Goal: Task Accomplishment & Management: Manage account settings

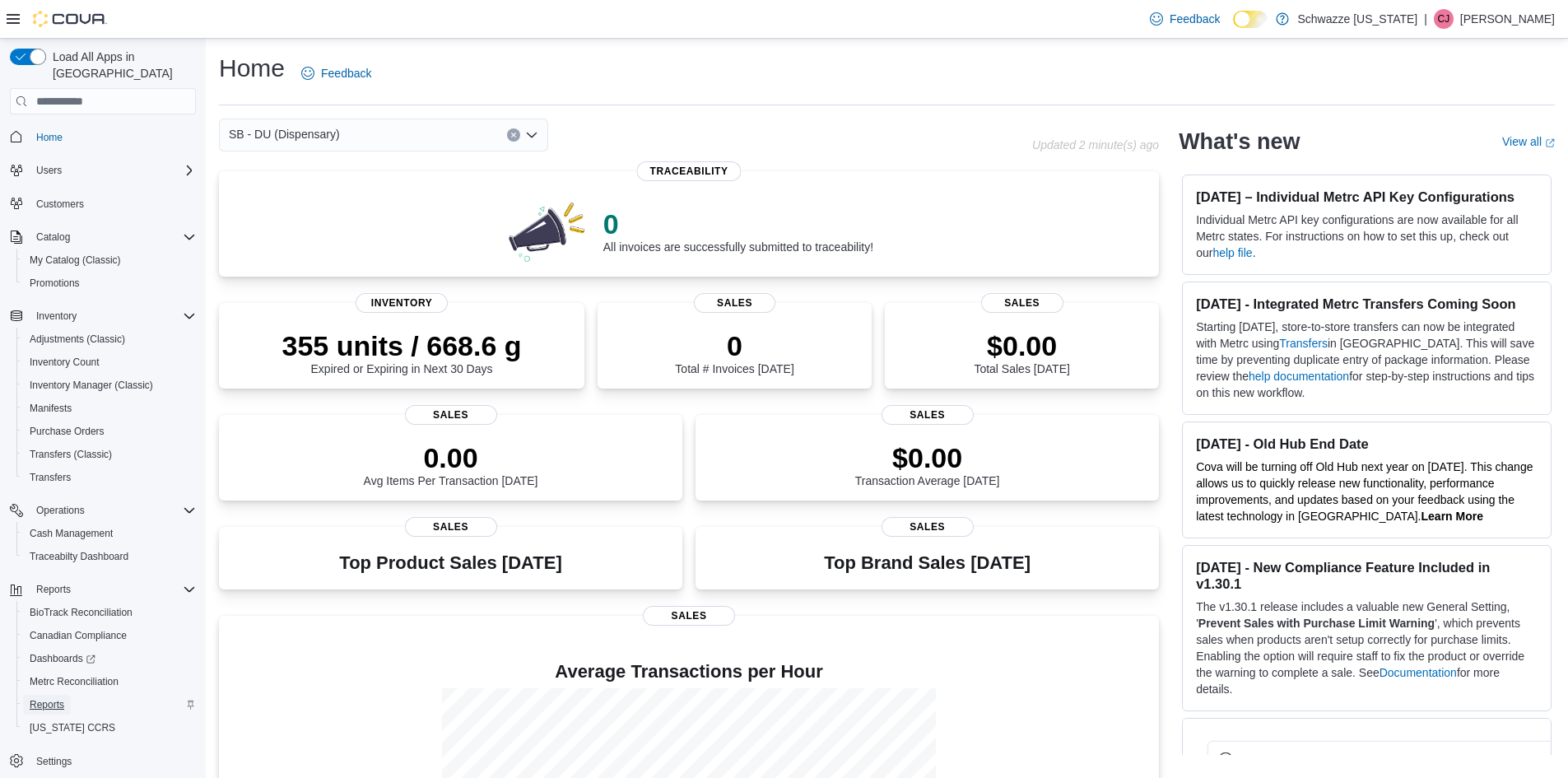
click at [55, 695] on span "Reports" at bounding box center [47, 704] width 34 height 20
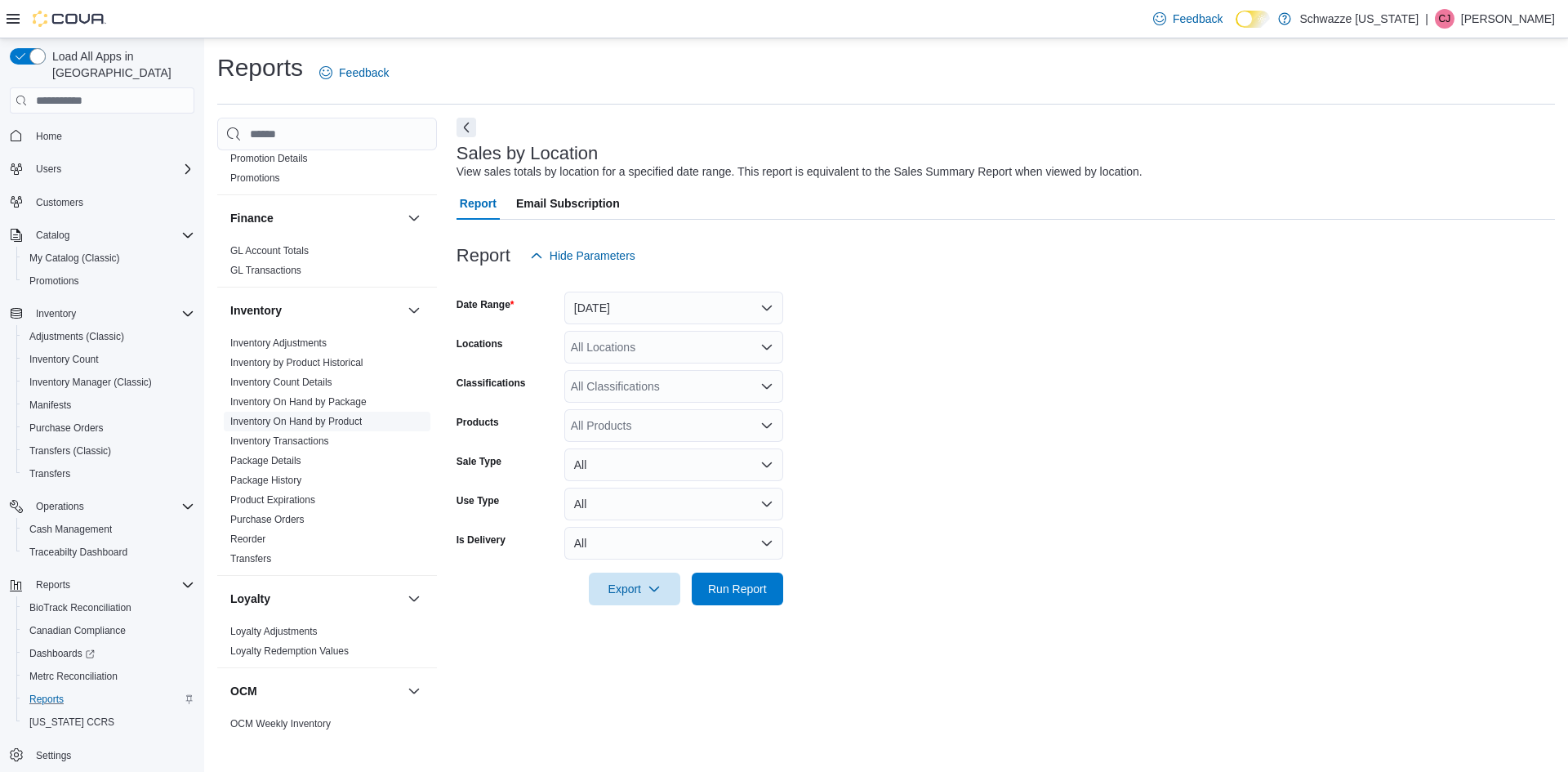
scroll to position [369, 0]
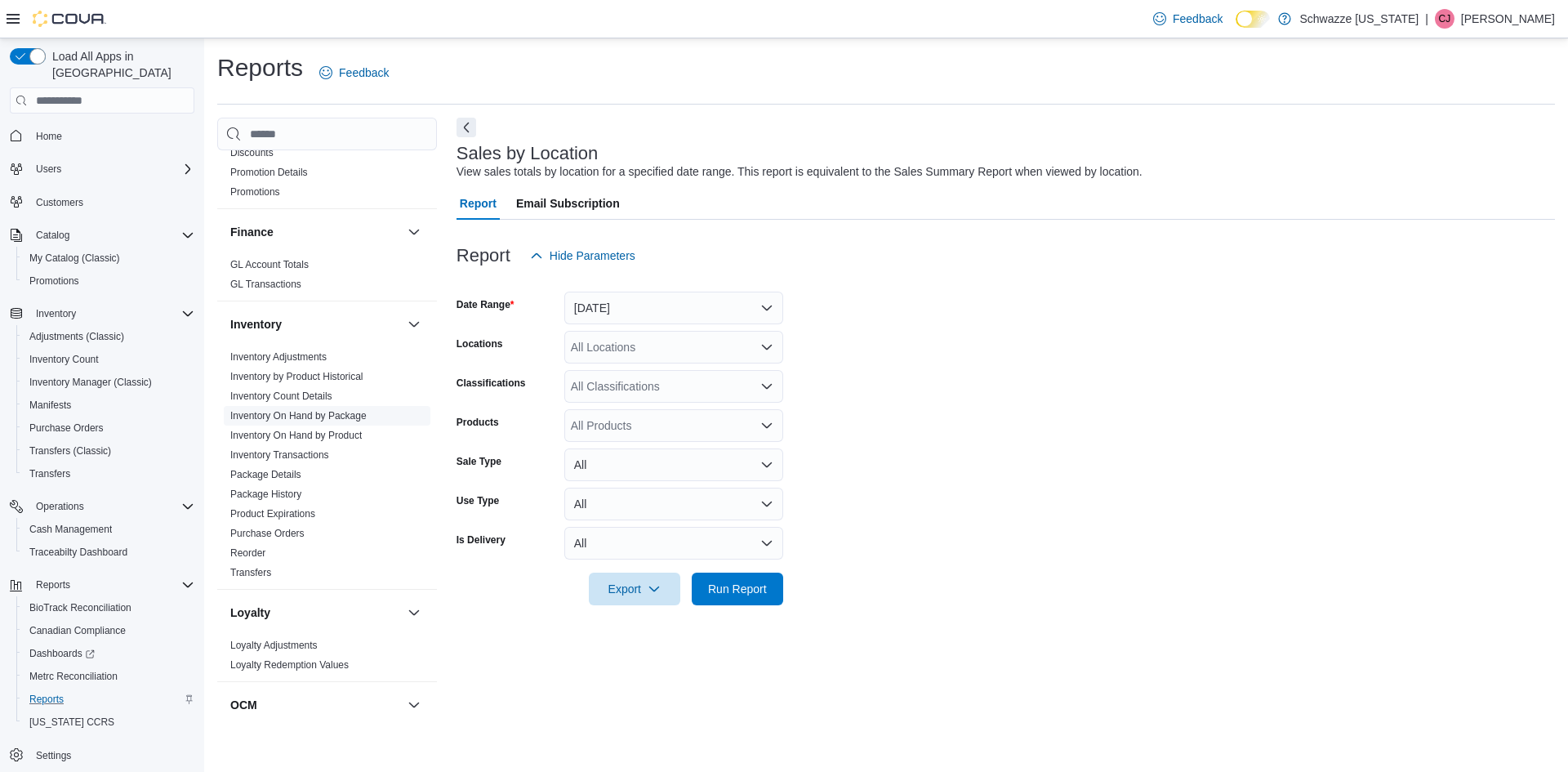
click at [277, 410] on span "Inventory On Hand by Package" at bounding box center [298, 416] width 137 height 13
click at [308, 417] on link "Inventory On Hand by Package" at bounding box center [298, 416] width 137 height 11
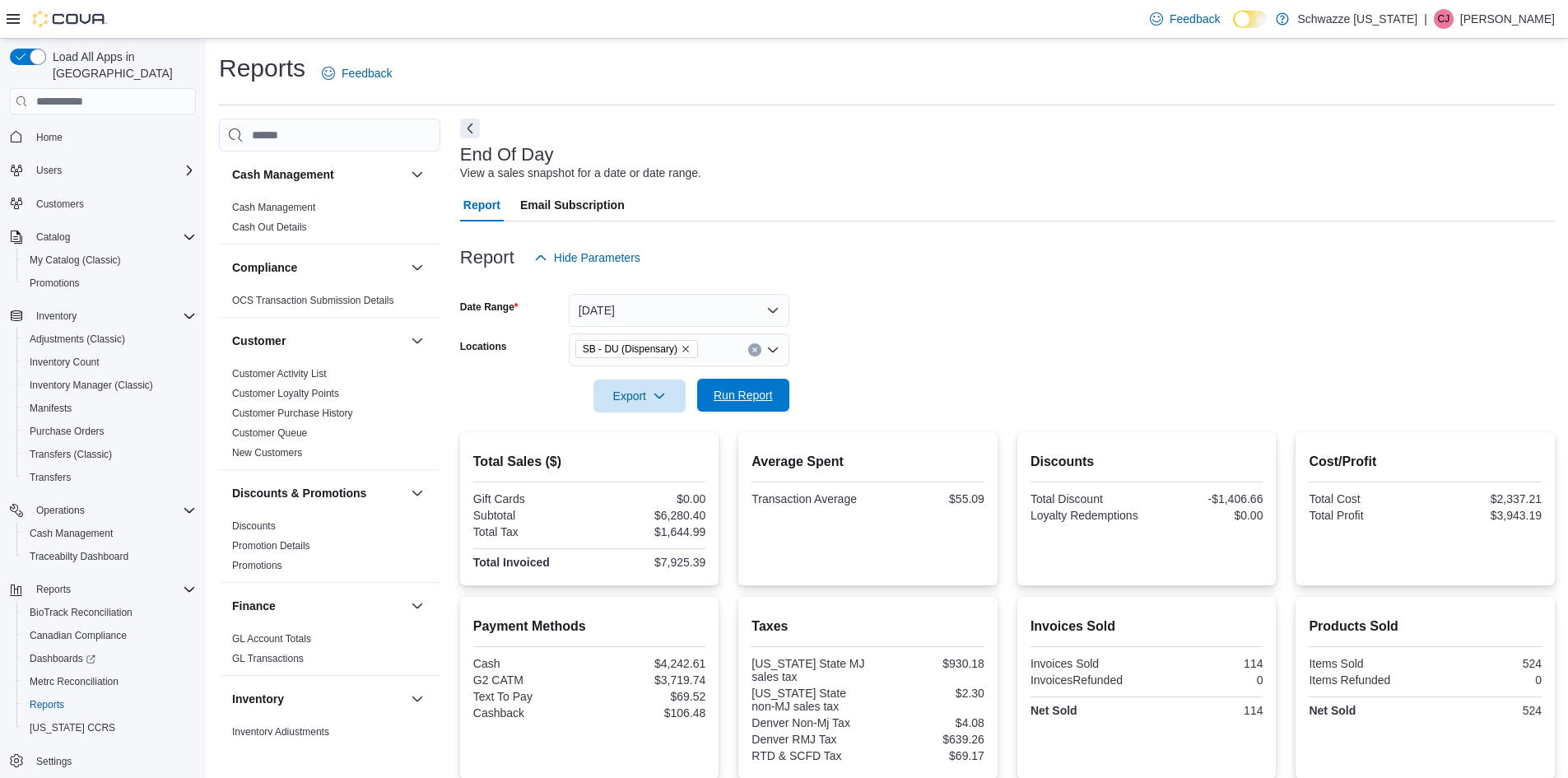
scroll to position [245, 0]
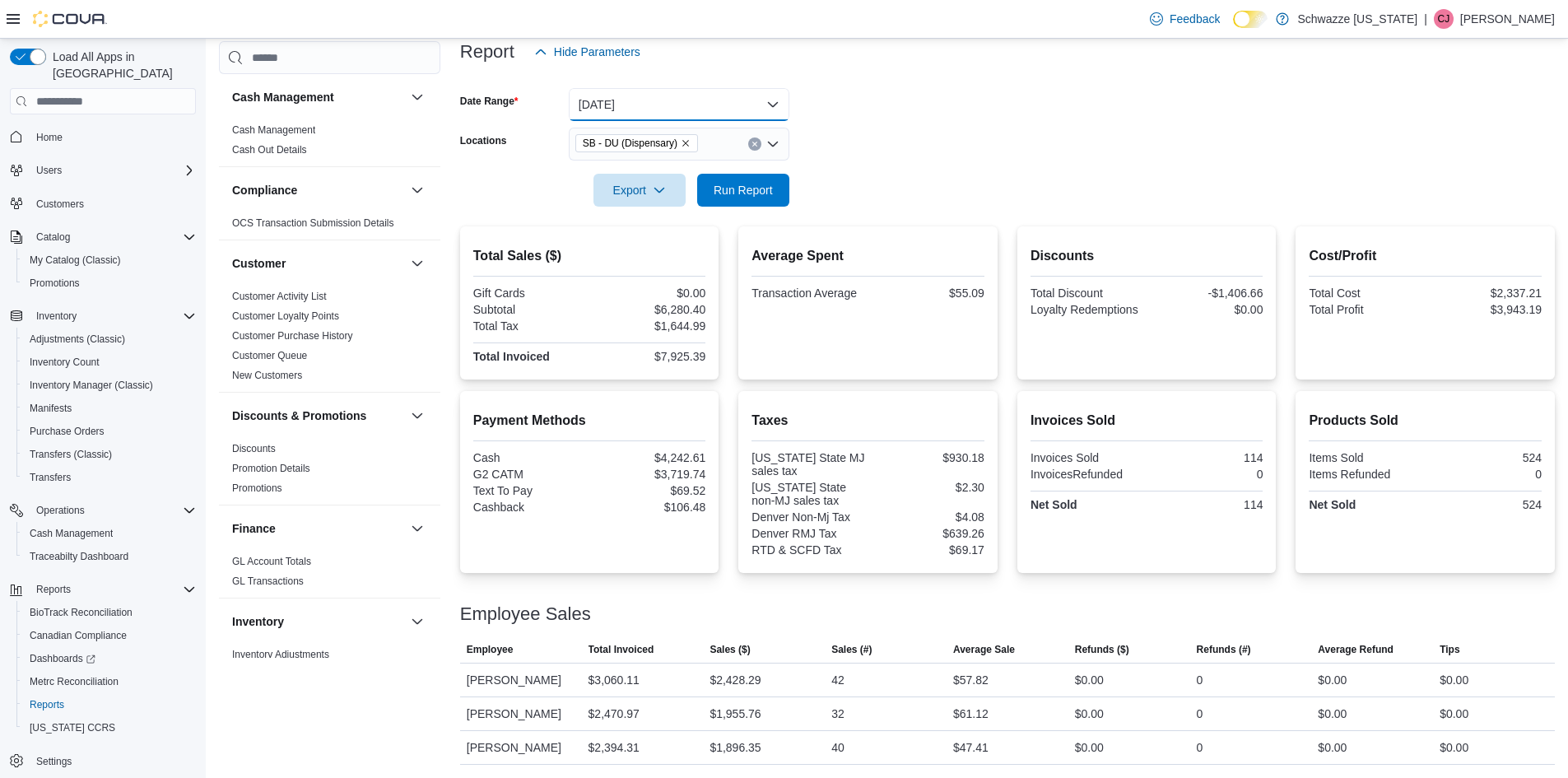
click at [734, 88] on button "[DATE]" at bounding box center [679, 105] width 221 height 33
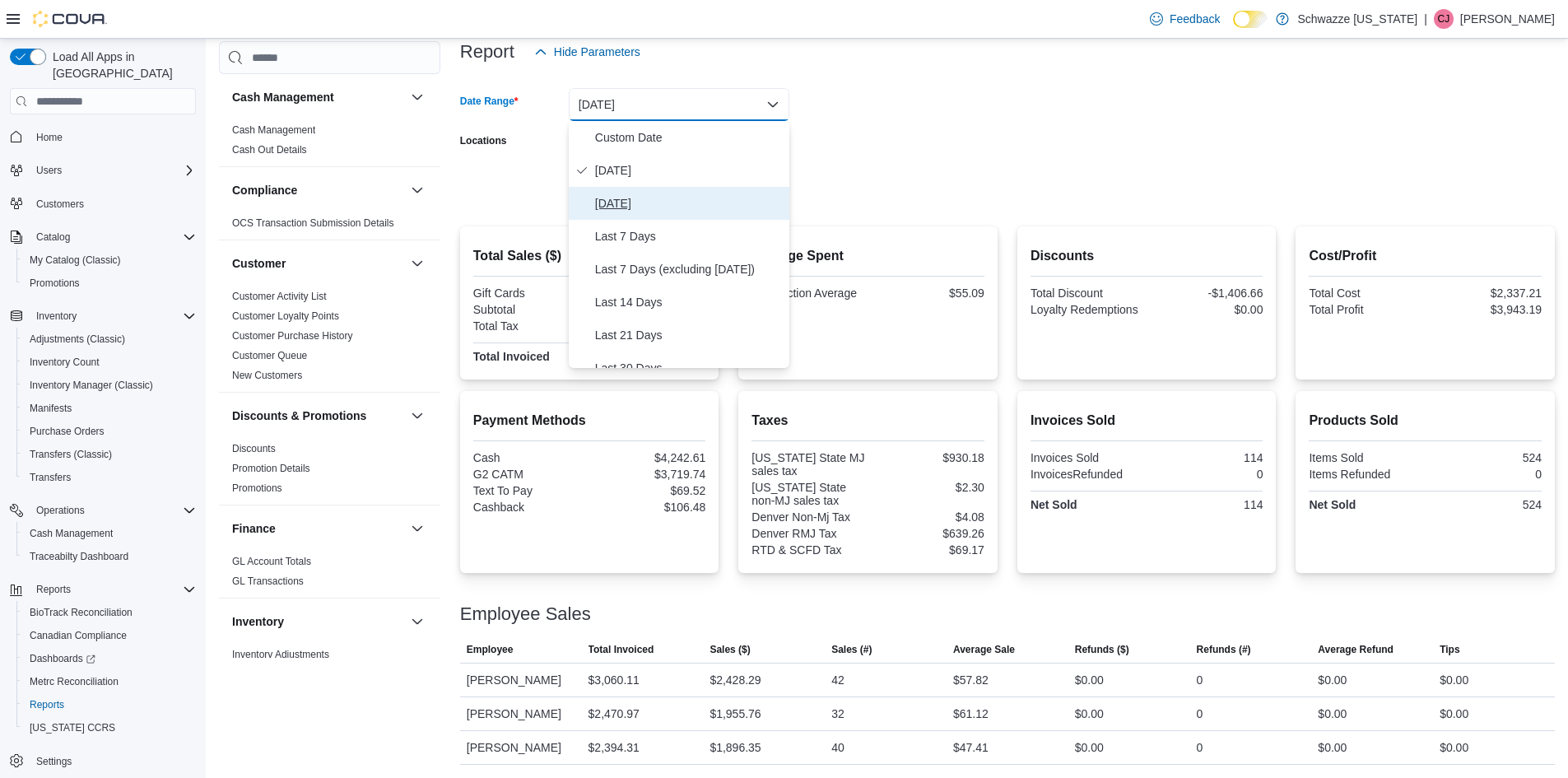
click at [615, 194] on span "[DATE]" at bounding box center [689, 203] width 188 height 20
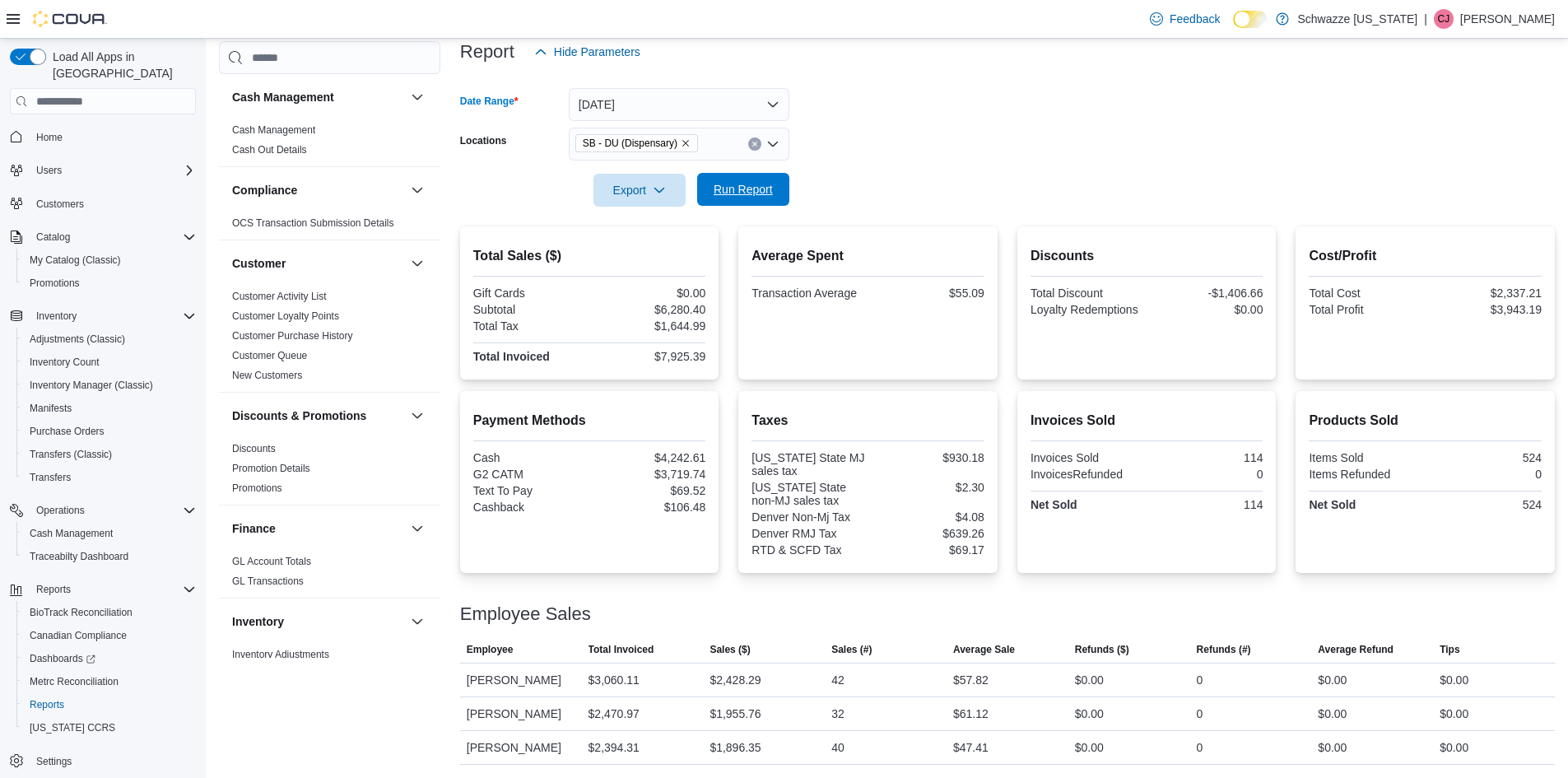
click at [720, 181] on span "Run Report" at bounding box center [742, 189] width 59 height 16
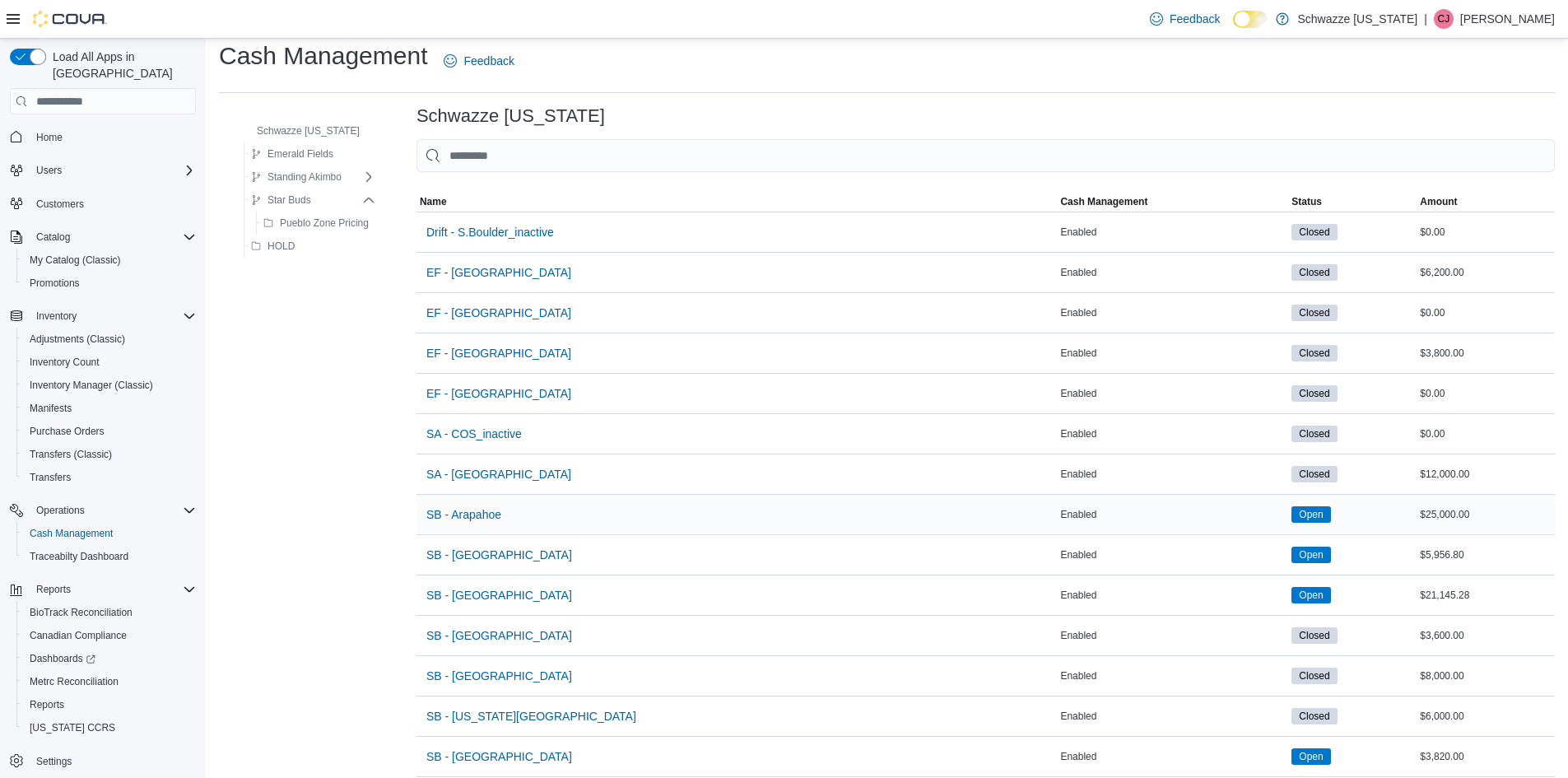
scroll to position [329, 0]
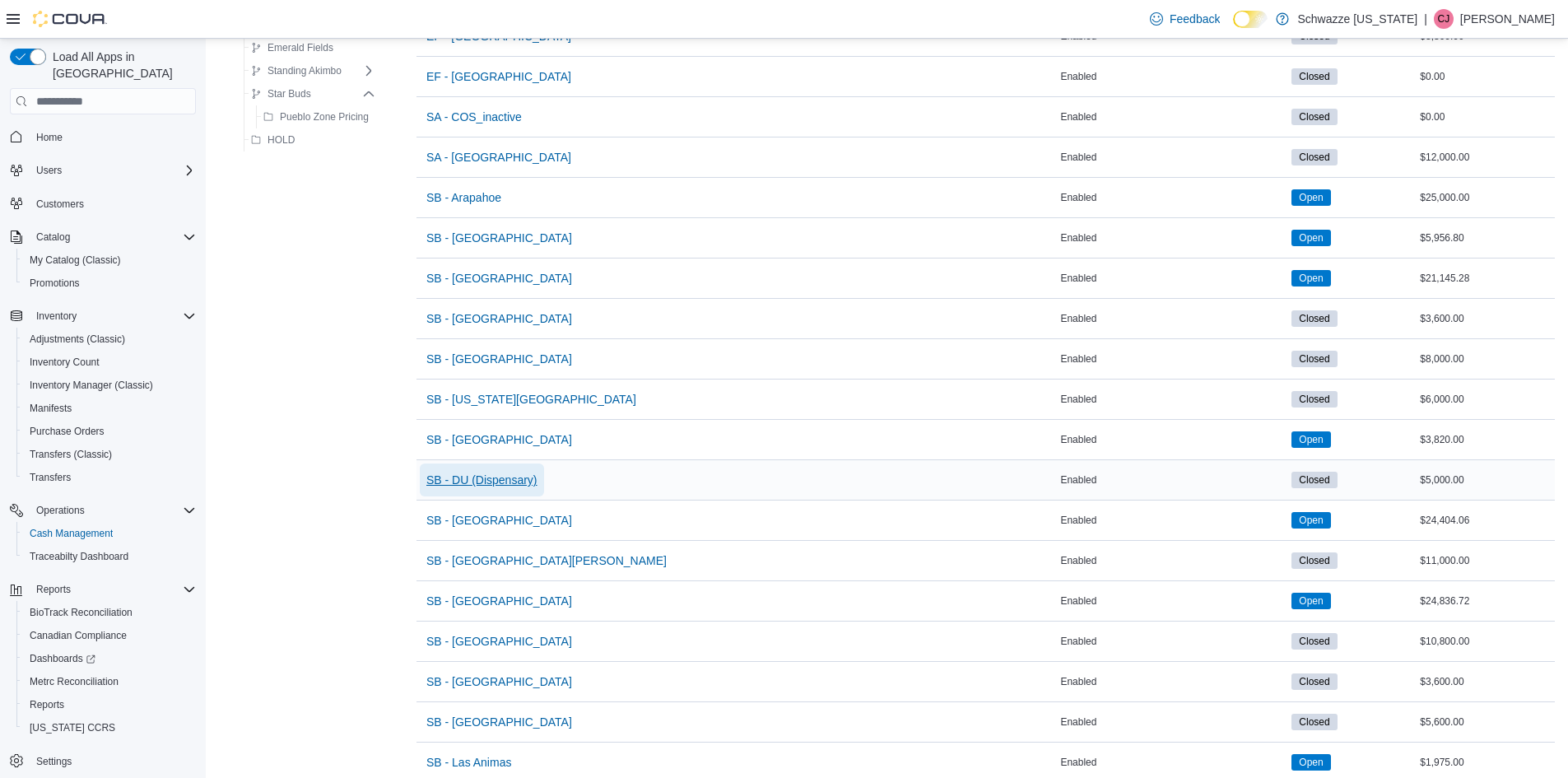
click at [451, 488] on span "SB - DU (Dispensary)" at bounding box center [482, 480] width 111 height 16
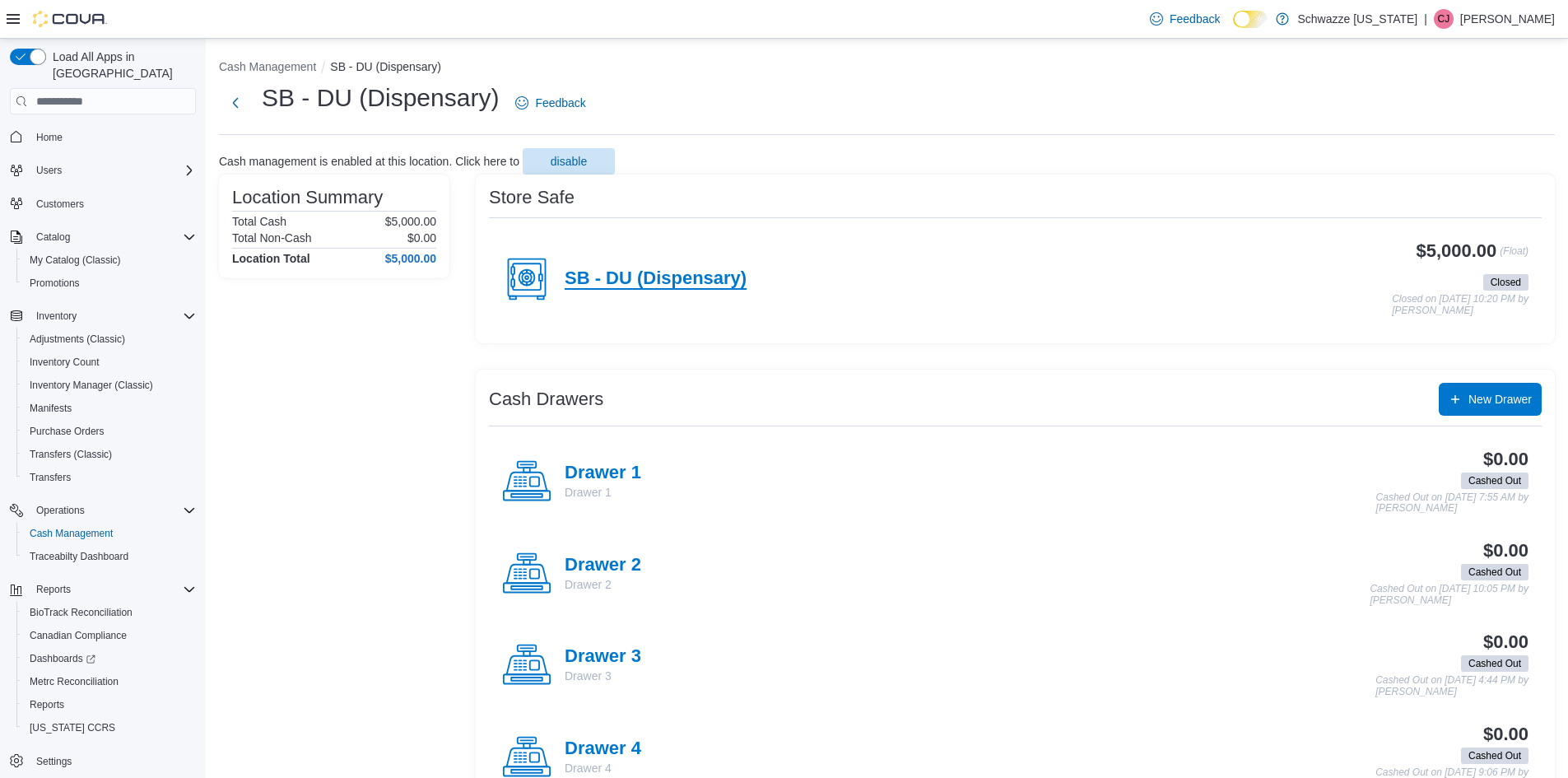
click at [633, 283] on h4 "SB - DU (Dispensary)" at bounding box center [655, 278] width 182 height 21
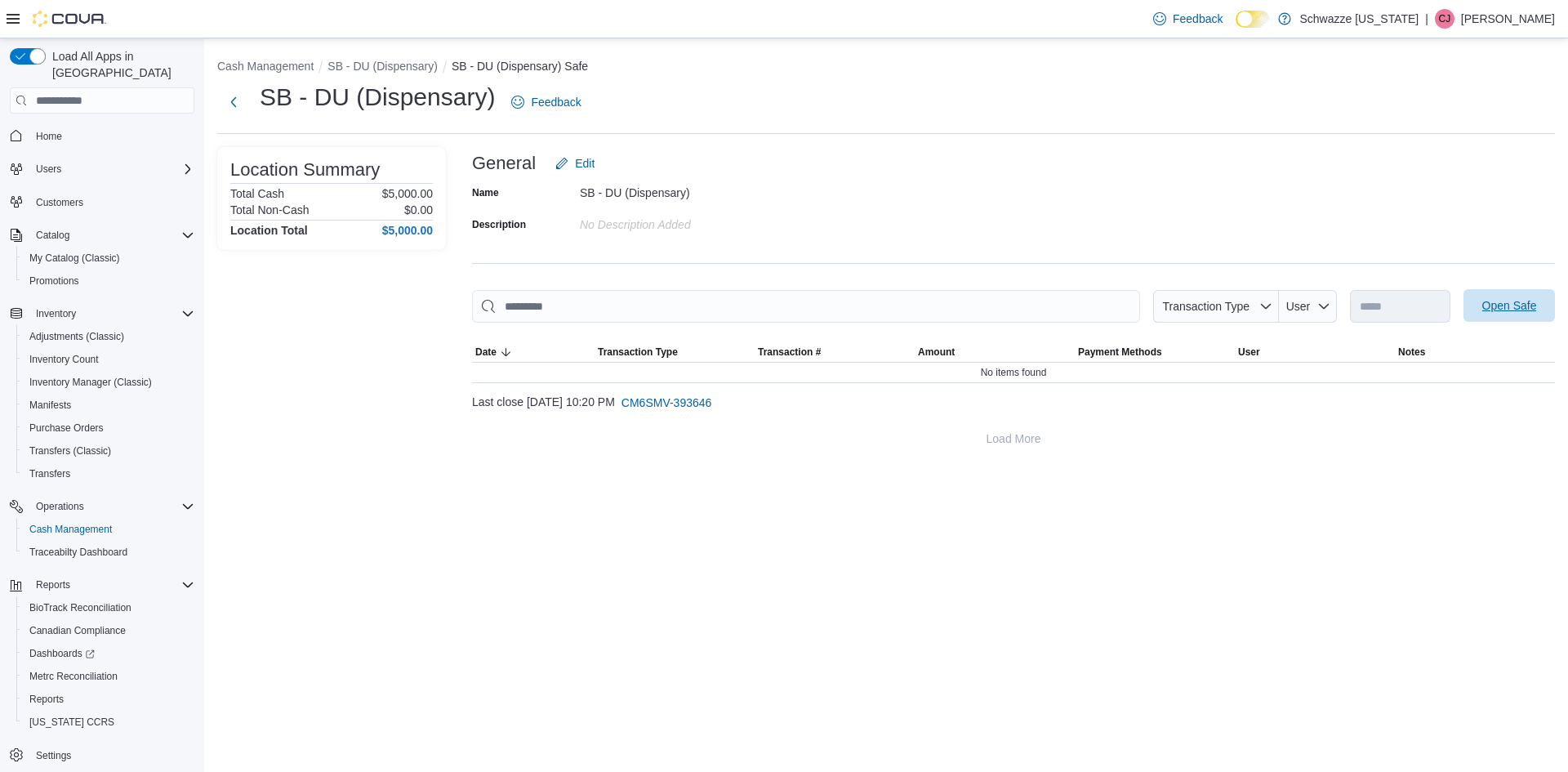
click at [1498, 298] on span "Open Safe" at bounding box center [1509, 305] width 72 height 32
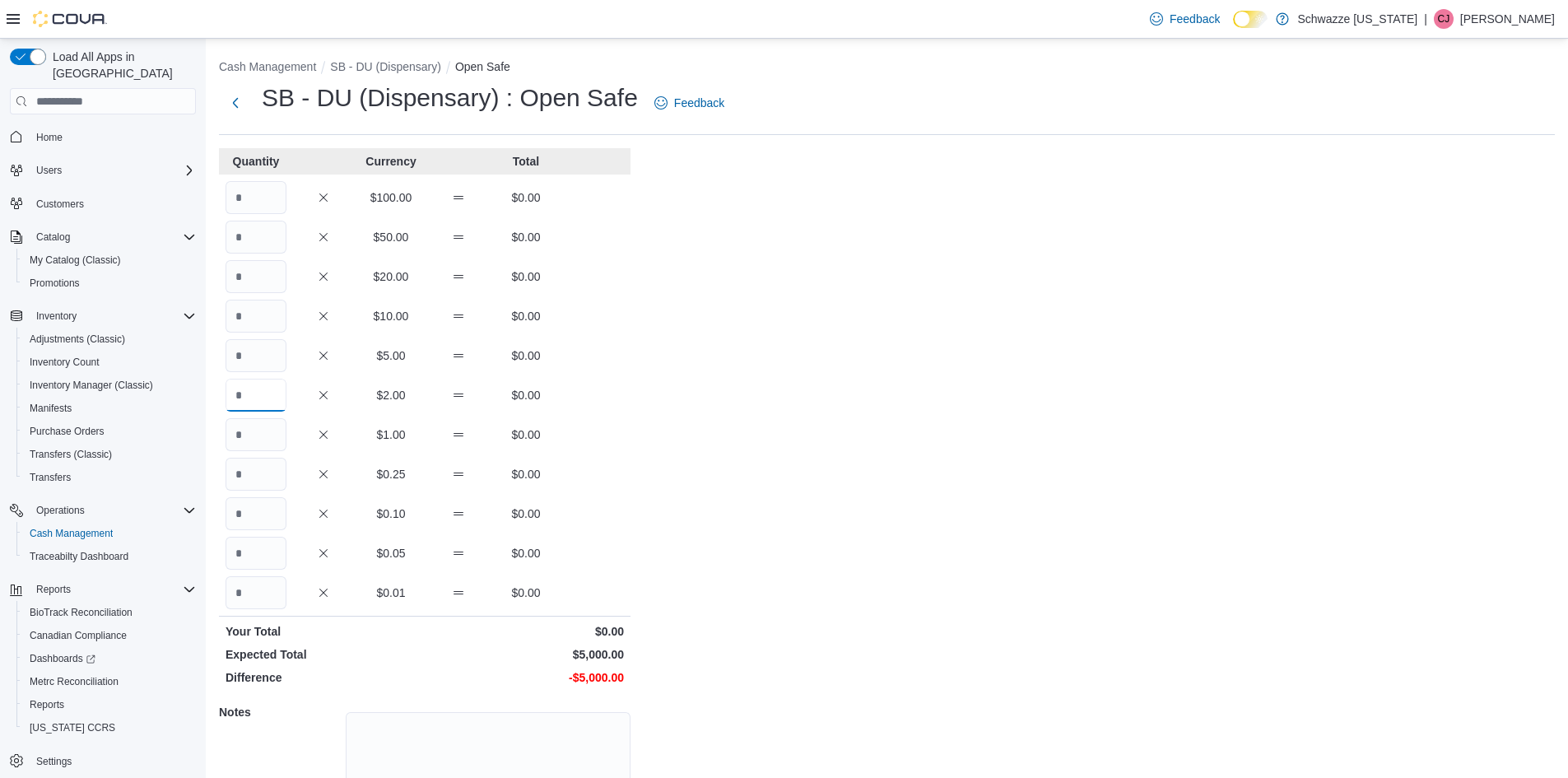
click at [262, 411] on input "Quantity" at bounding box center [255, 395] width 61 height 33
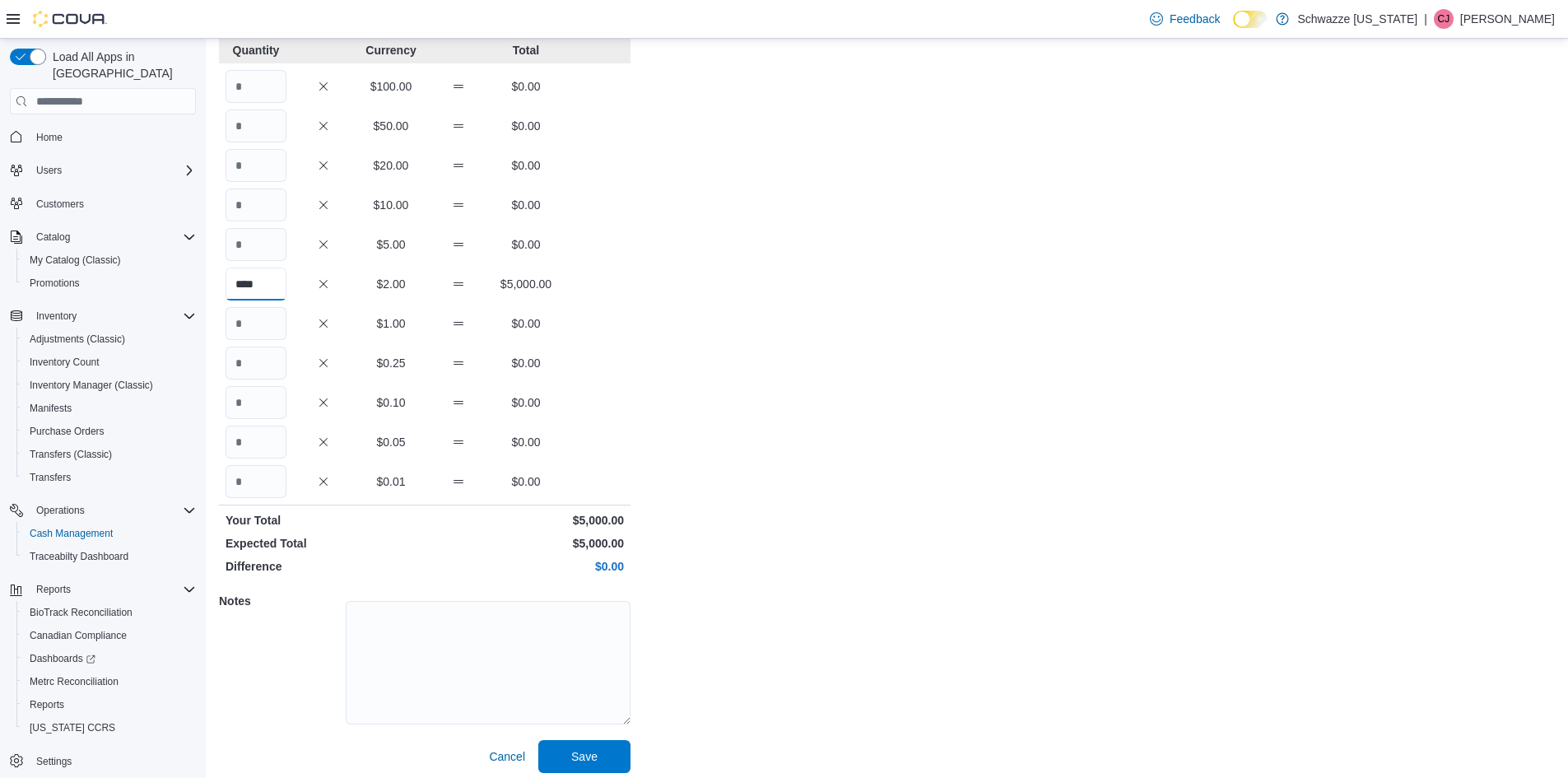
scroll to position [119, 0]
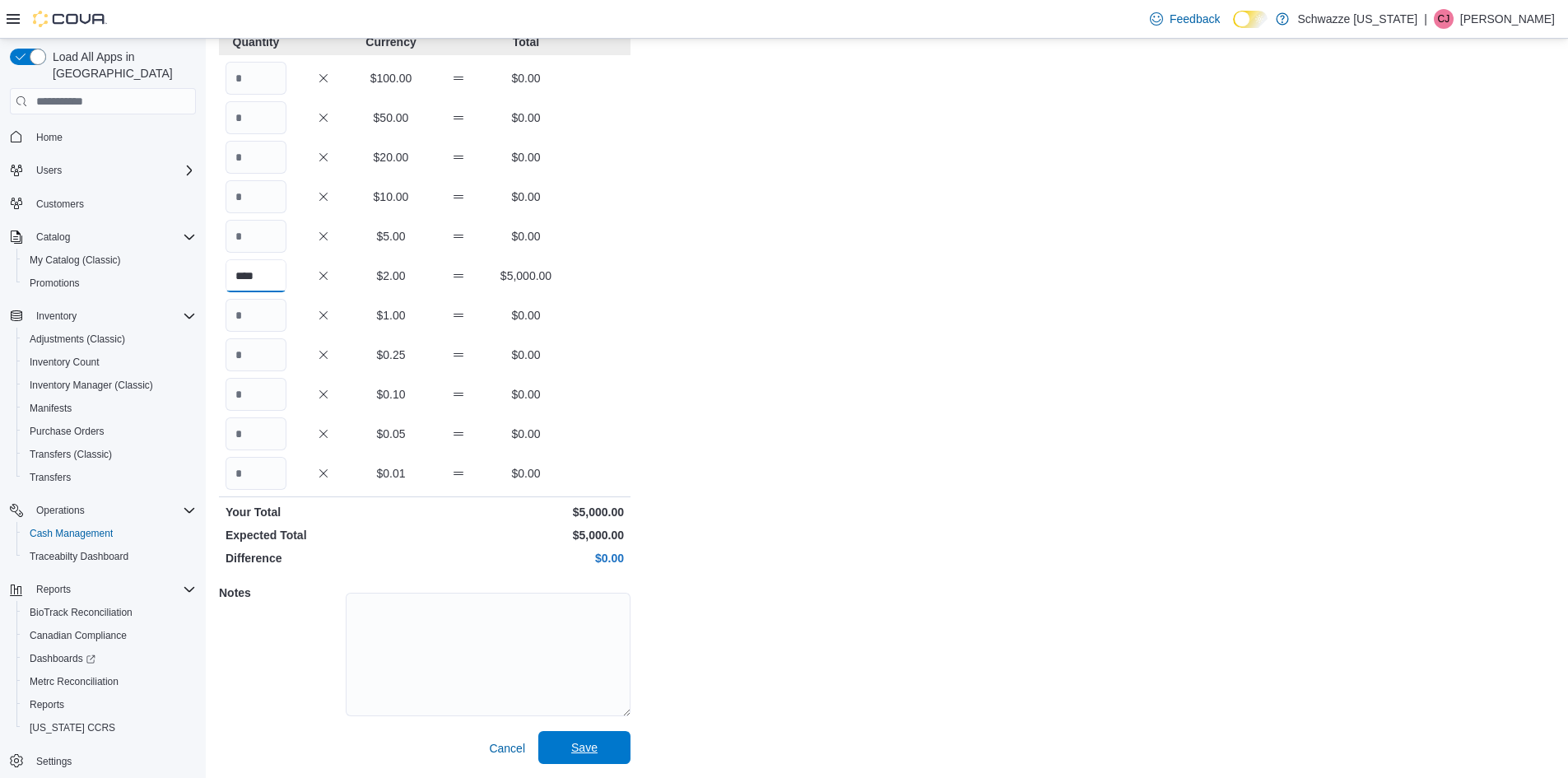
type input "****"
click at [589, 751] on span "Save" at bounding box center [584, 747] width 27 height 16
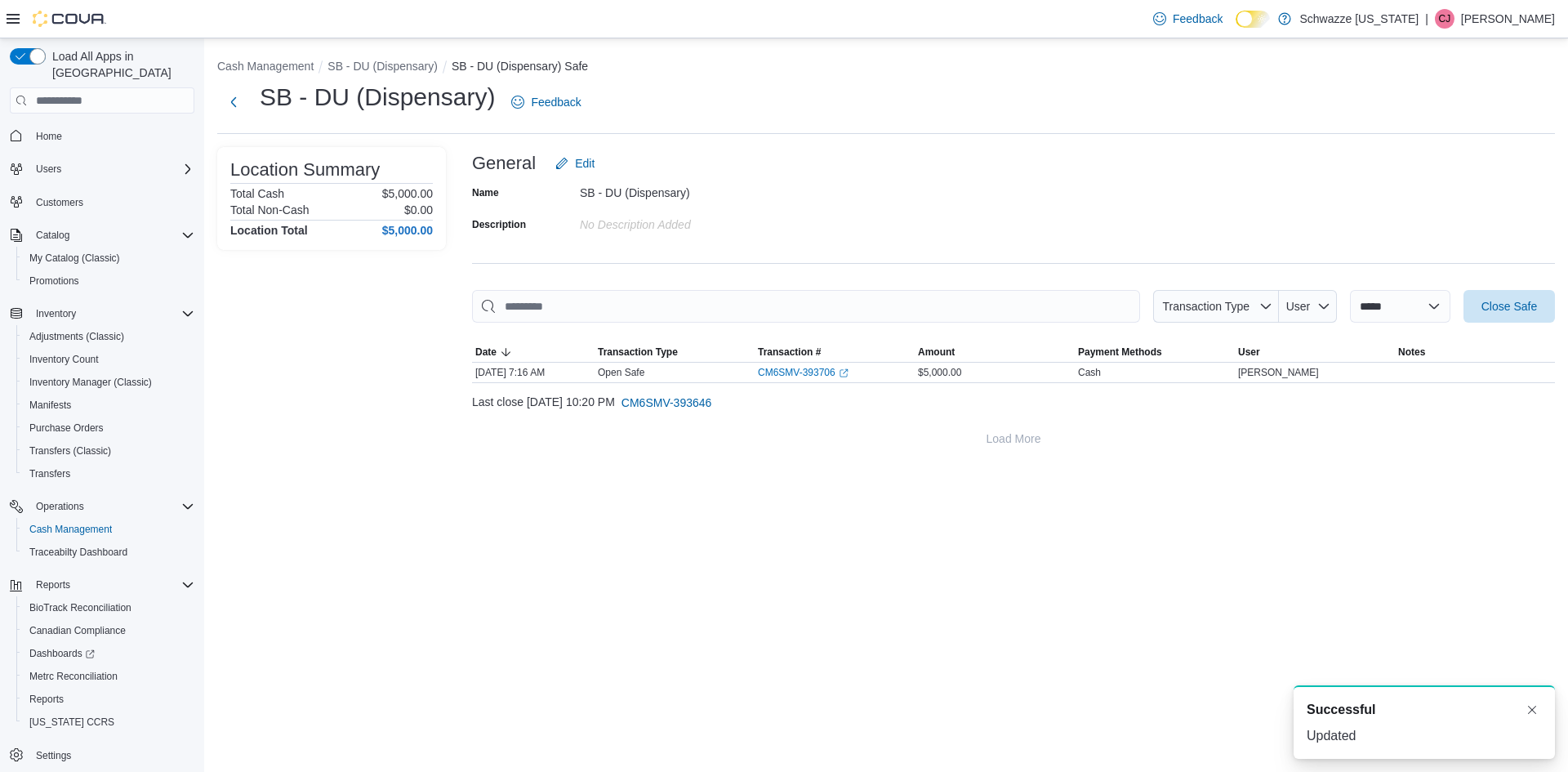
click at [403, 74] on li "SB - DU (Dispensary)" at bounding box center [389, 65] width 124 height 16
click at [399, 67] on button "SB - DU (Dispensary)" at bounding box center [382, 65] width 110 height 13
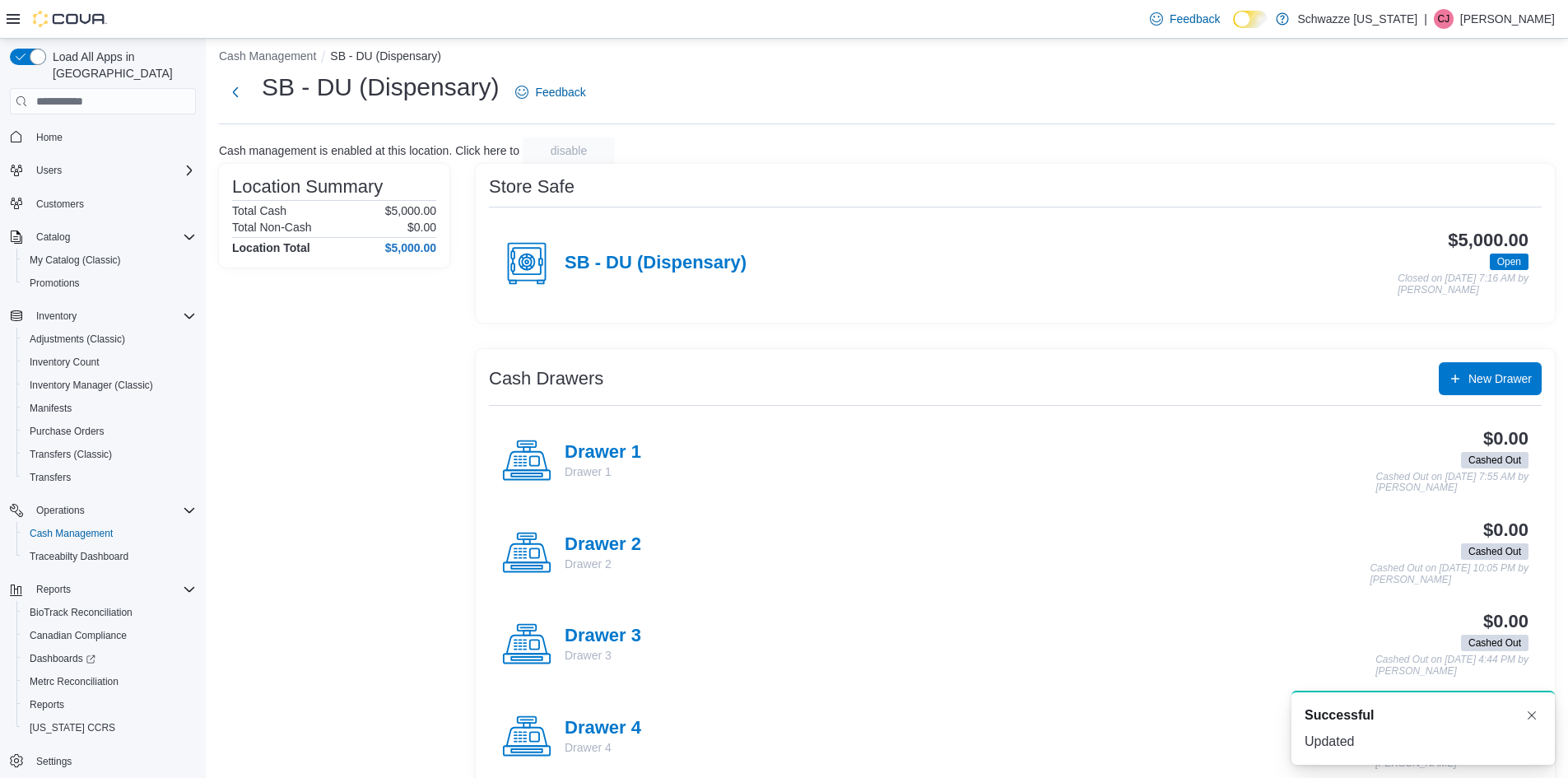
scroll to position [41, 0]
